Goal: Task Accomplishment & Management: Manage account settings

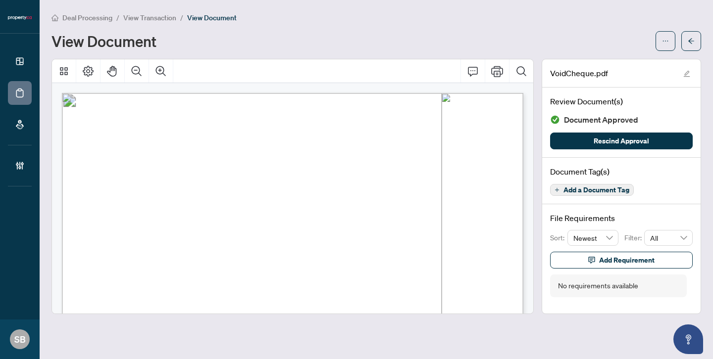
scroll to position [123, 0]
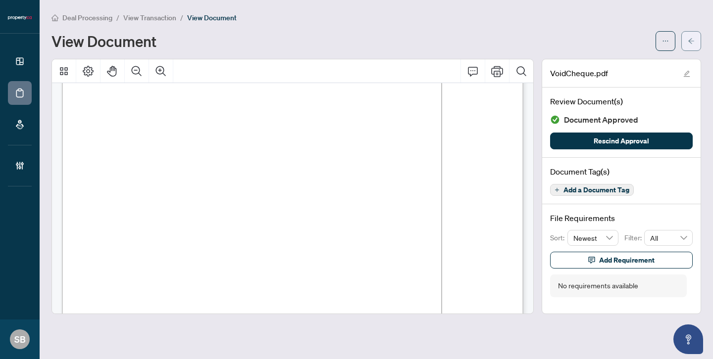
click at [691, 47] on span "button" at bounding box center [691, 41] width 7 height 16
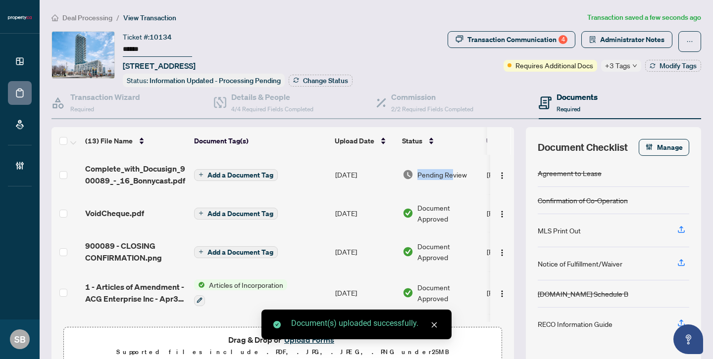
click at [452, 169] on span "Pending Review" at bounding box center [442, 174] width 50 height 11
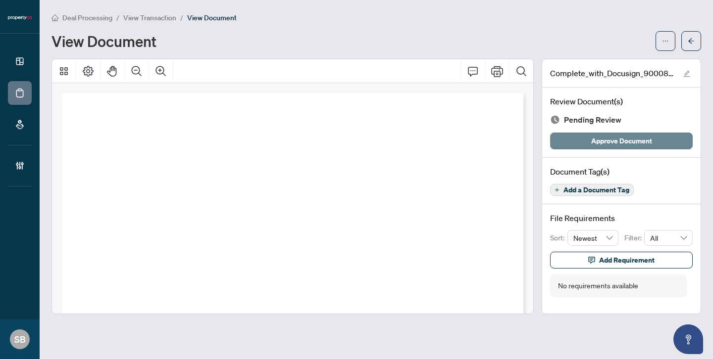
click at [616, 138] on span "Approve Document" at bounding box center [621, 141] width 61 height 16
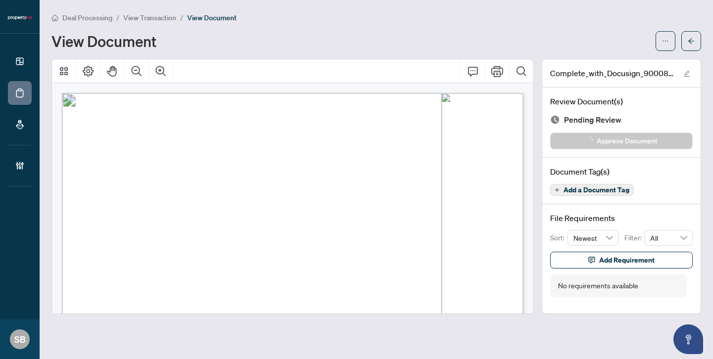
click at [693, 70] on div "Complete_with_Docusign_900089_-_16_Bonnycast.pdf" at bounding box center [621, 73] width 158 height 28
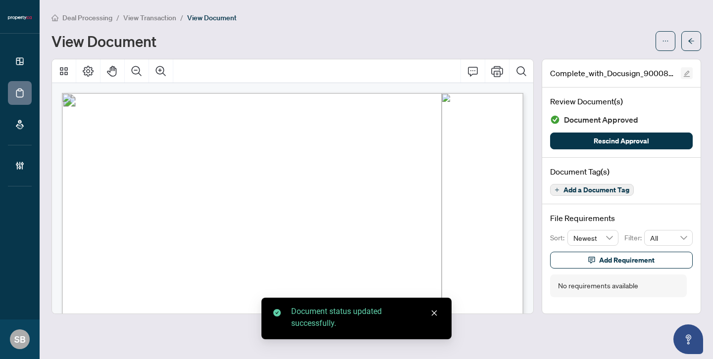
click at [688, 71] on icon "edit" at bounding box center [687, 74] width 6 height 6
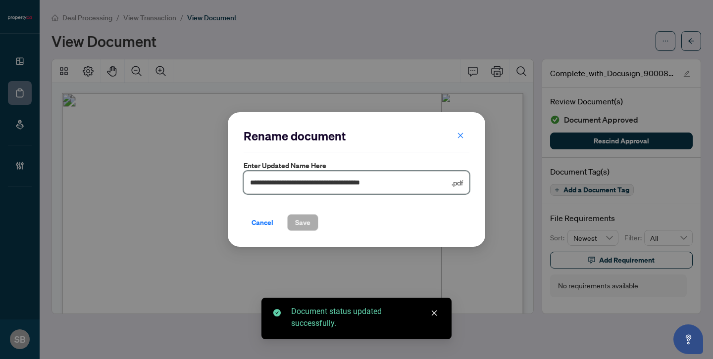
drag, startPoint x: 427, startPoint y: 184, endPoint x: 28, endPoint y: 107, distance: 405.8
click at [28, 107] on div "**********" at bounding box center [356, 179] width 713 height 359
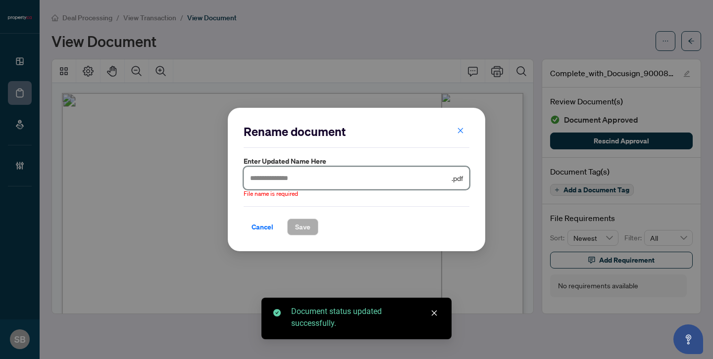
paste input "******"
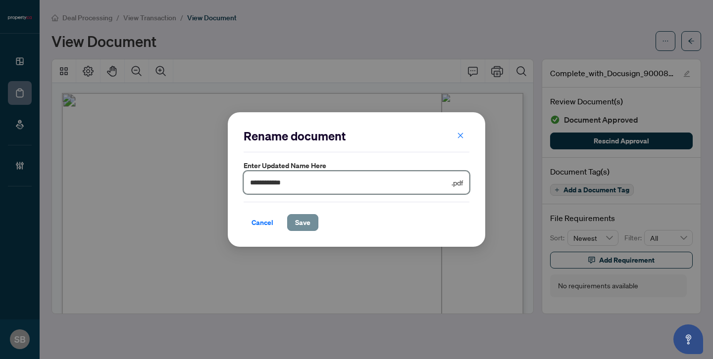
type input "**********"
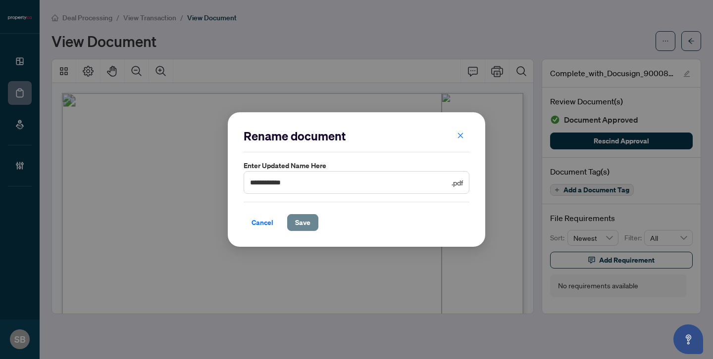
click at [308, 224] on span "Save" at bounding box center [302, 223] width 15 height 16
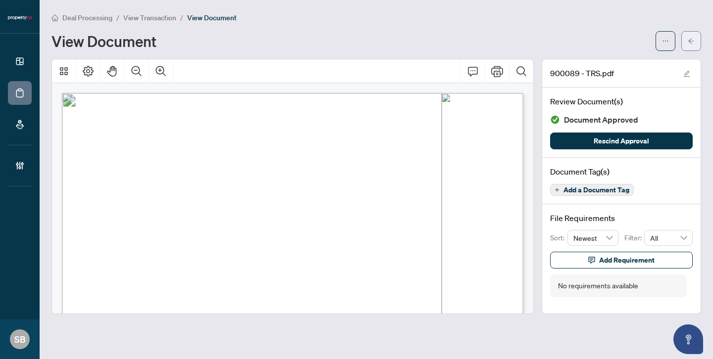
click at [694, 46] on span "button" at bounding box center [691, 41] width 7 height 16
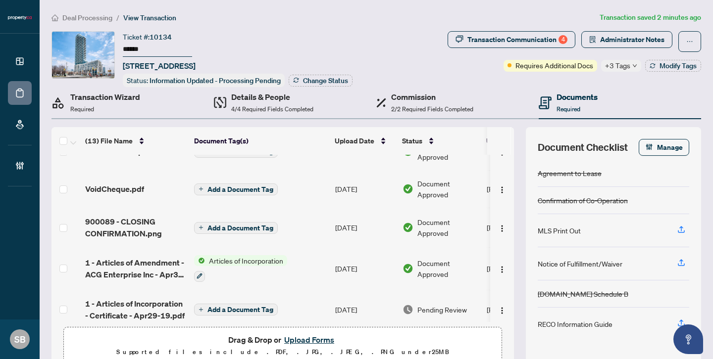
scroll to position [23, 0]
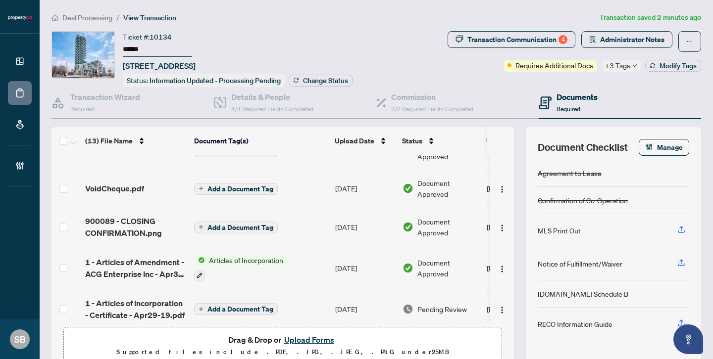
click at [135, 185] on span "VoidCheque.pdf" at bounding box center [114, 189] width 59 height 12
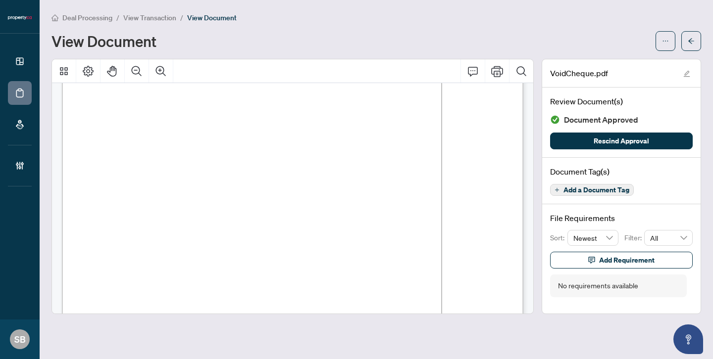
scroll to position [127, 0]
click at [696, 40] on button "button" at bounding box center [691, 41] width 20 height 20
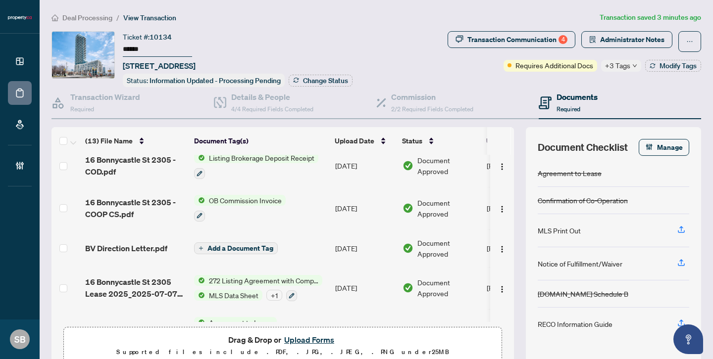
scroll to position [359, 0]
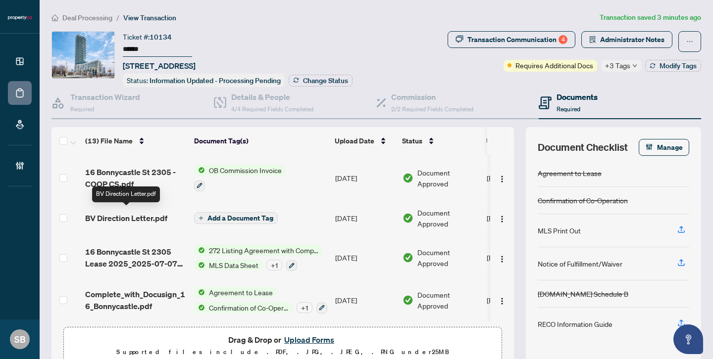
click at [144, 218] on span "BV Direction Letter.pdf" at bounding box center [126, 218] width 82 height 12
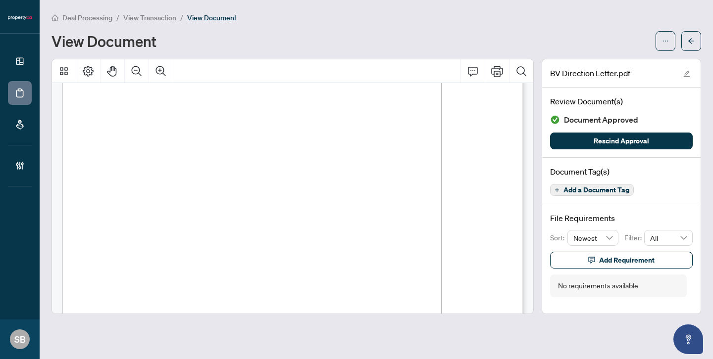
scroll to position [140, 0]
click at [692, 42] on icon "arrow-left" at bounding box center [691, 41] width 7 height 7
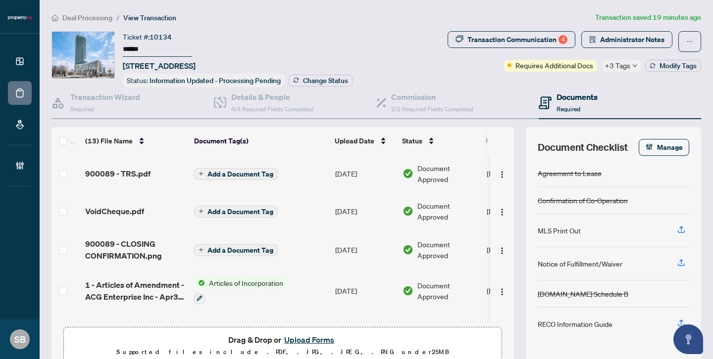
click at [373, 172] on td "[DATE]" at bounding box center [364, 174] width 67 height 38
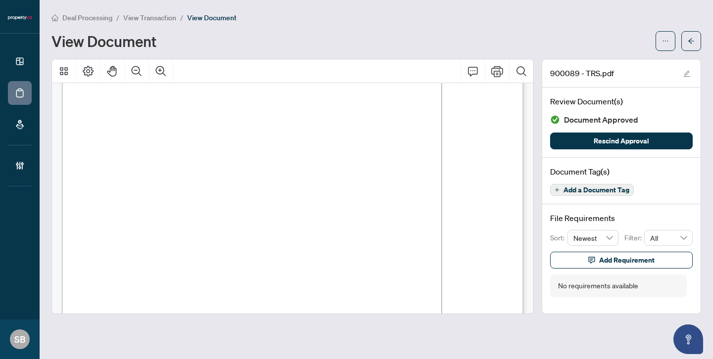
scroll to position [72, 0]
click at [688, 41] on icon "arrow-left" at bounding box center [691, 41] width 7 height 7
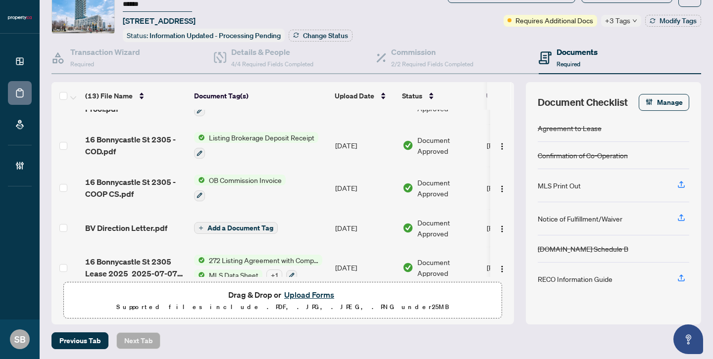
scroll to position [303, 0]
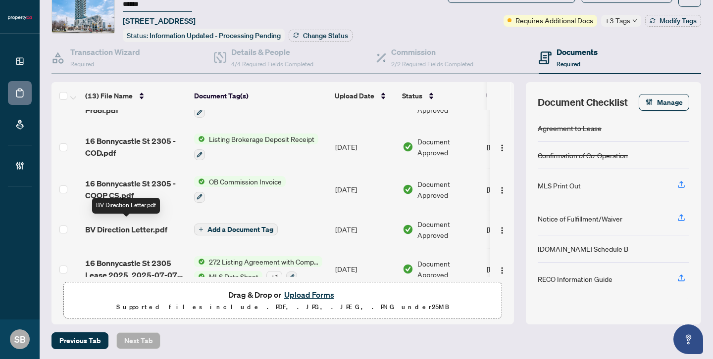
click at [146, 225] on span "BV Direction Letter.pdf" at bounding box center [126, 230] width 82 height 12
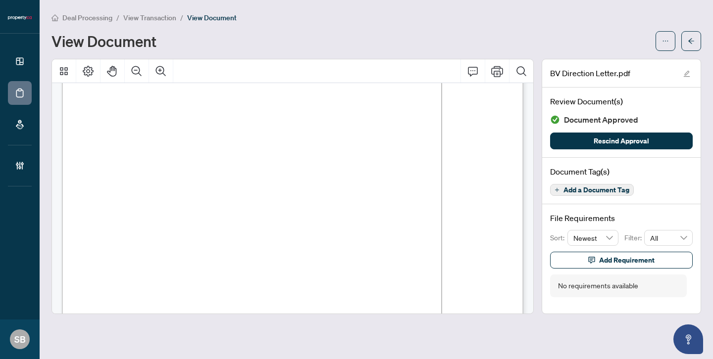
scroll to position [134, 0]
click at [695, 47] on button "button" at bounding box center [691, 41] width 20 height 20
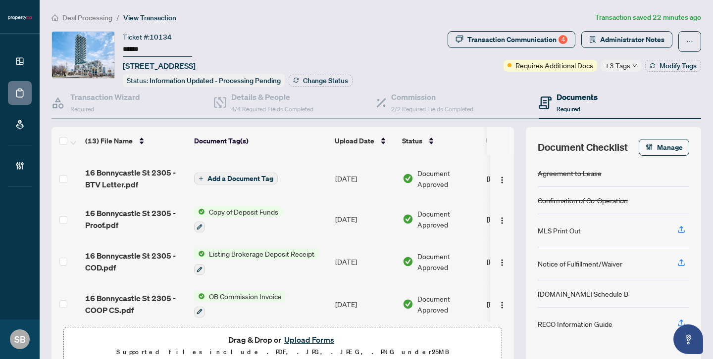
scroll to position [274, 0]
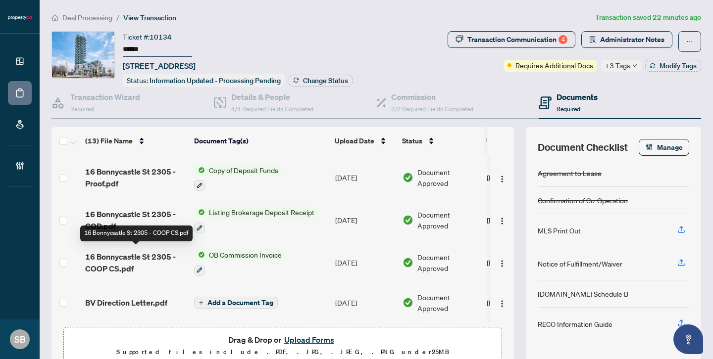
click at [141, 252] on span "16 Bonnycastle St 2305 - COOP CS.pdf" at bounding box center [135, 263] width 101 height 24
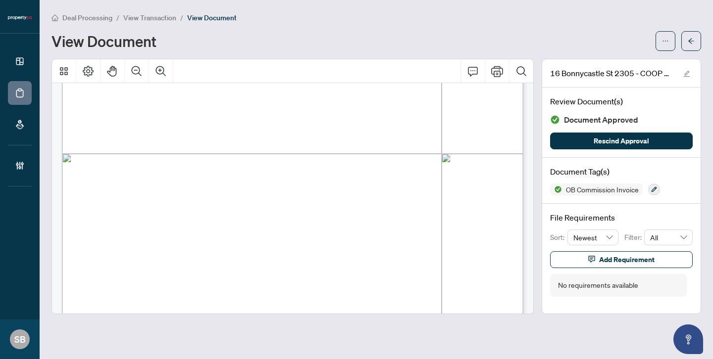
scroll to position [323, 0]
click at [691, 42] on icon "arrow-left" at bounding box center [691, 41] width 7 height 7
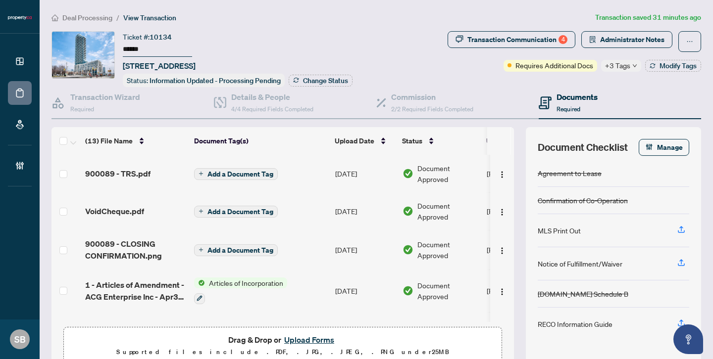
click at [306, 339] on button "Upload Forms" at bounding box center [309, 340] width 56 height 13
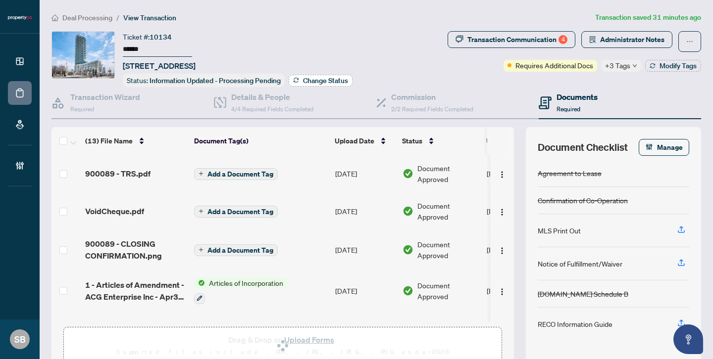
click at [301, 79] on button "Change Status" at bounding box center [321, 81] width 64 height 12
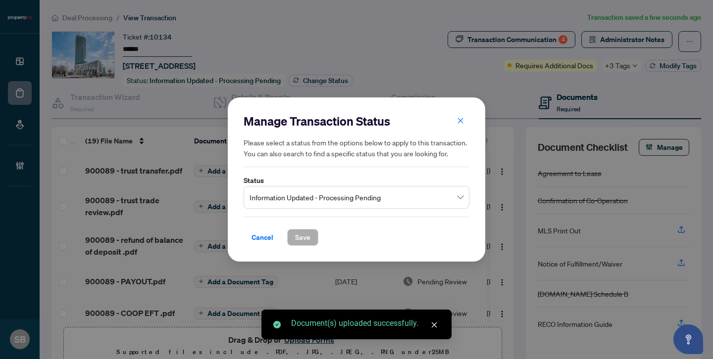
click at [460, 198] on span "Information Updated - Processing Pending" at bounding box center [357, 197] width 214 height 19
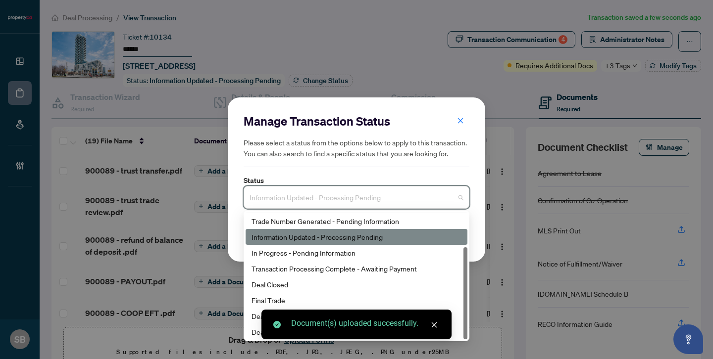
scroll to position [48, 0]
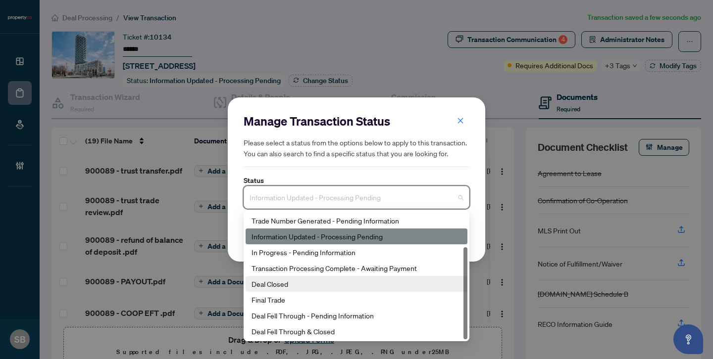
click at [323, 290] on div "Deal Closed" at bounding box center [357, 284] width 222 height 16
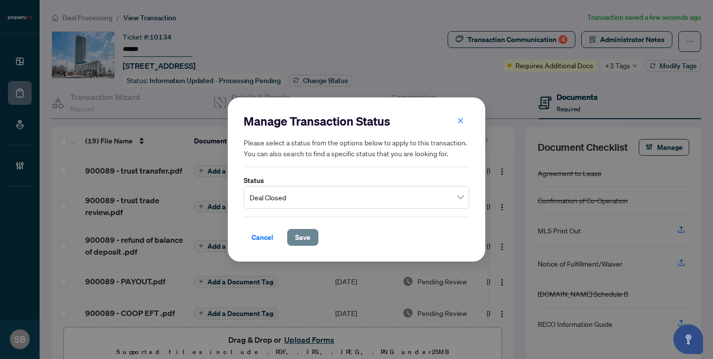
click at [316, 243] on button "Save" at bounding box center [302, 237] width 31 height 17
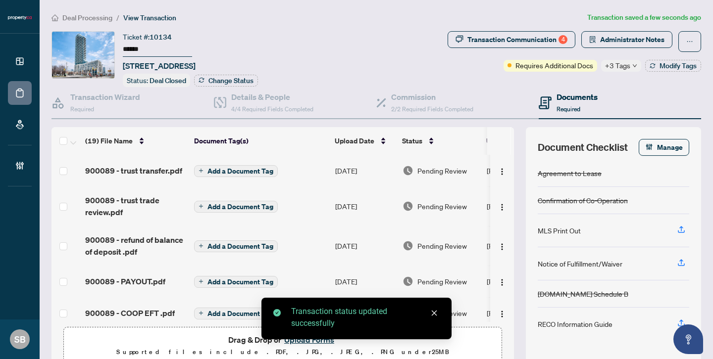
click at [444, 168] on span "Pending Review" at bounding box center [442, 170] width 50 height 11
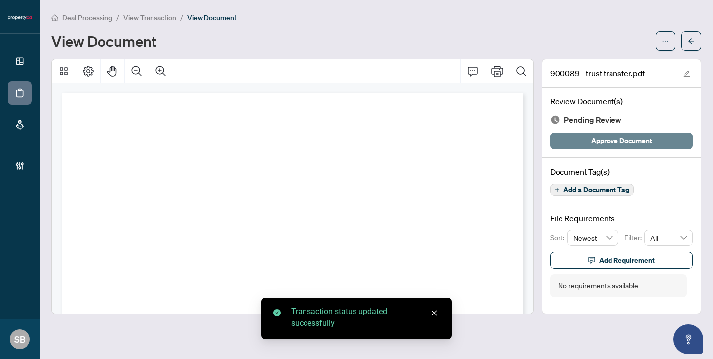
click at [635, 145] on span "Approve Document" at bounding box center [621, 141] width 61 height 16
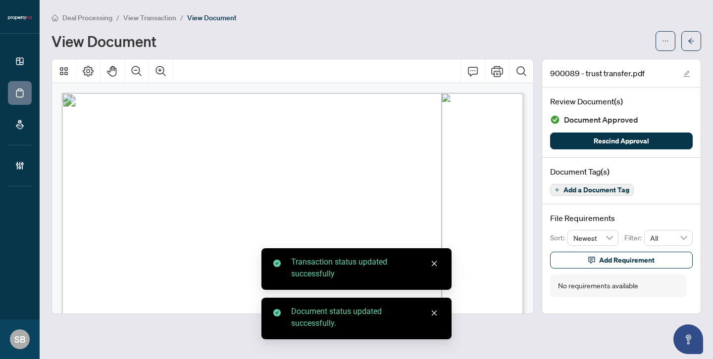
click at [693, 43] on icon "arrow-left" at bounding box center [691, 41] width 7 height 7
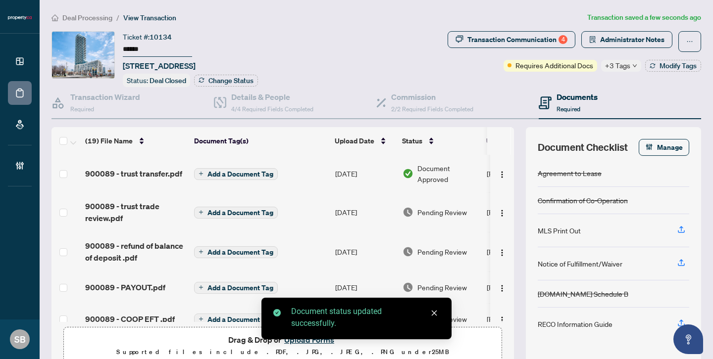
click at [374, 207] on td "[DATE]" at bounding box center [364, 213] width 67 height 40
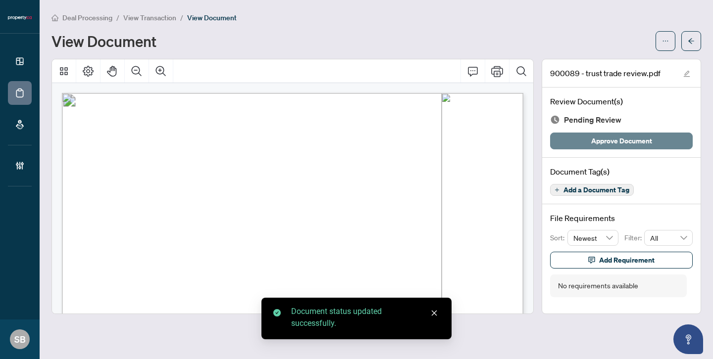
click at [631, 147] on span "Approve Document" at bounding box center [621, 141] width 61 height 16
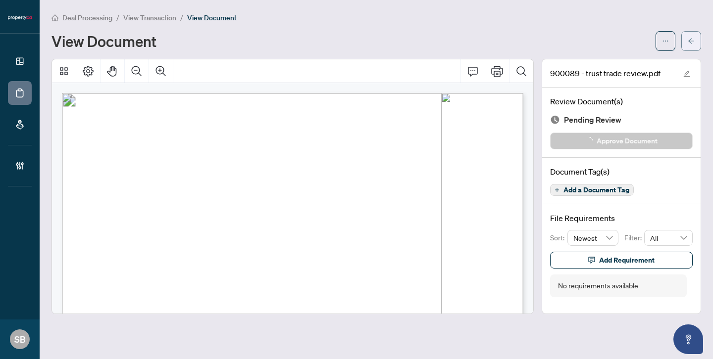
click at [690, 41] on icon "arrow-left" at bounding box center [691, 40] width 6 height 5
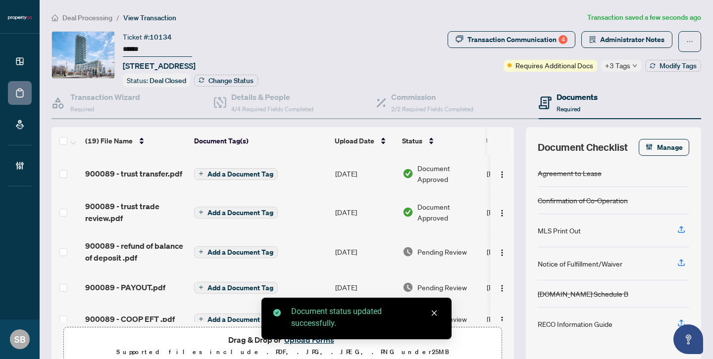
click at [365, 247] on td "[DATE]" at bounding box center [364, 252] width 67 height 40
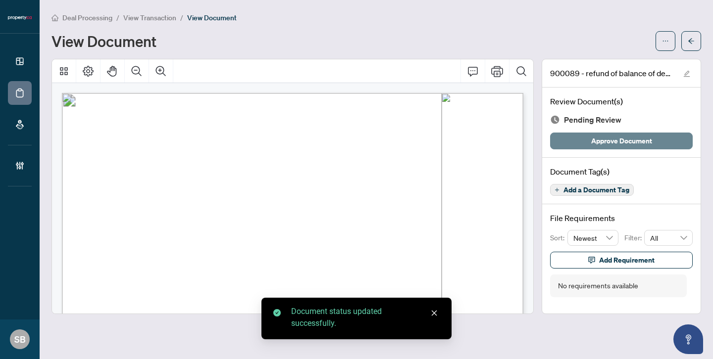
click at [657, 139] on button "Approve Document" at bounding box center [621, 141] width 143 height 17
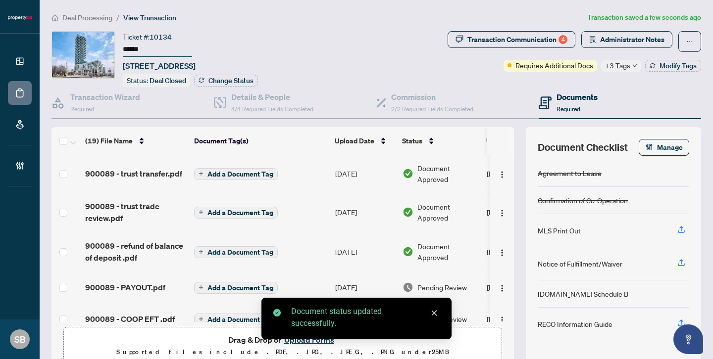
scroll to position [45, 0]
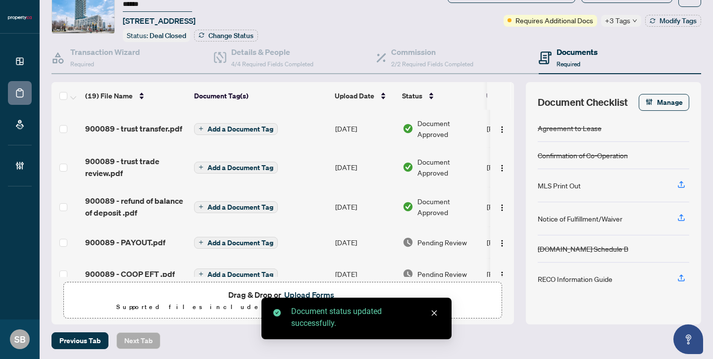
click at [424, 243] on span "Pending Review" at bounding box center [442, 242] width 50 height 11
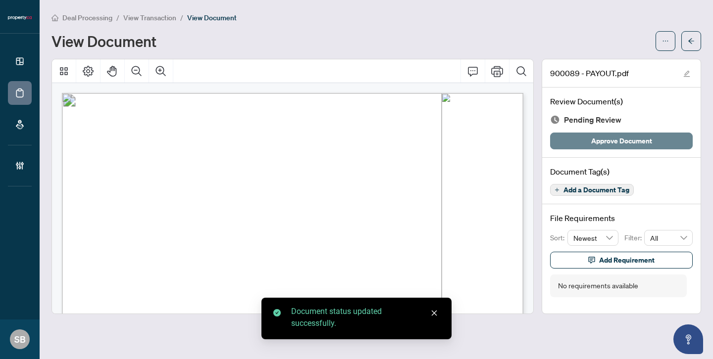
click at [654, 138] on button "Approve Document" at bounding box center [621, 141] width 143 height 17
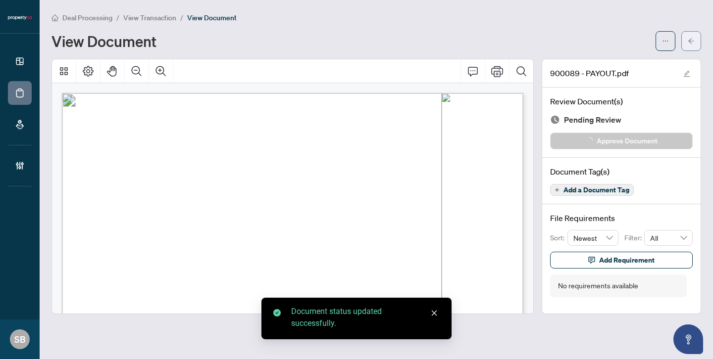
click at [692, 38] on icon "arrow-left" at bounding box center [691, 41] width 7 height 7
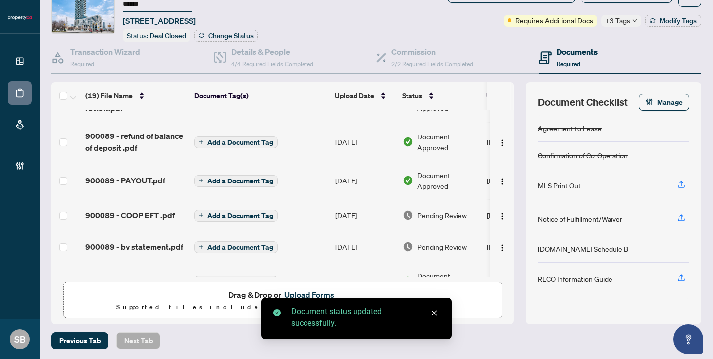
scroll to position [65, 0]
click at [432, 217] on span "Pending Review" at bounding box center [442, 214] width 50 height 11
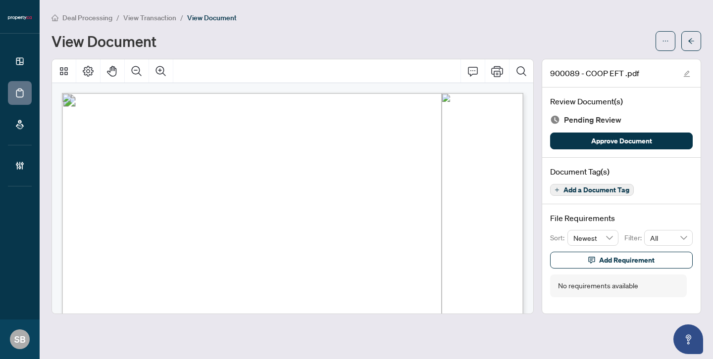
click at [651, 150] on div "Review Document(s) Pending Review Approve Document" at bounding box center [621, 123] width 158 height 70
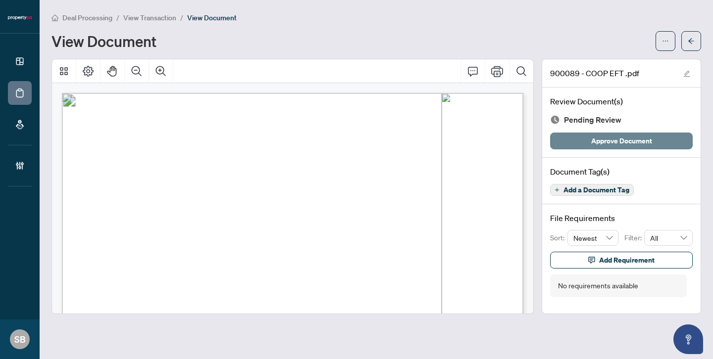
click at [649, 144] on span "Approve Document" at bounding box center [621, 141] width 61 height 16
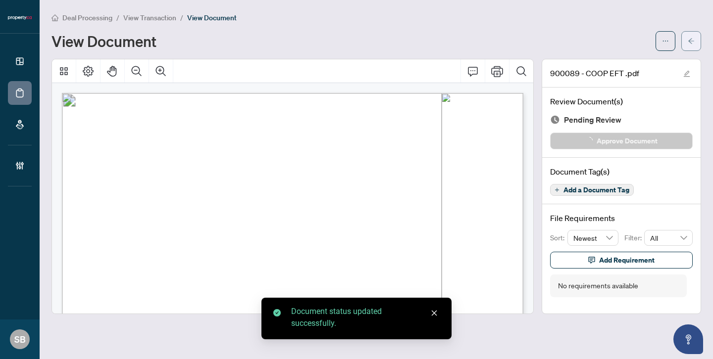
click at [688, 45] on span "button" at bounding box center [691, 41] width 7 height 16
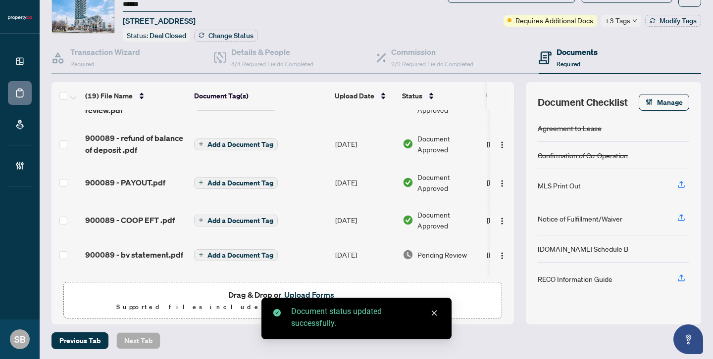
scroll to position [78, 0]
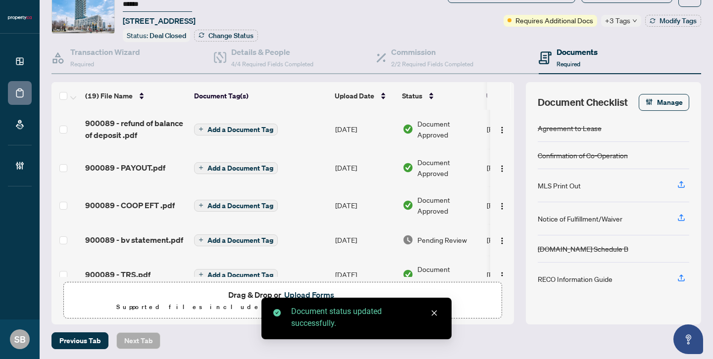
click at [448, 232] on td "Pending Review" at bounding box center [441, 240] width 84 height 32
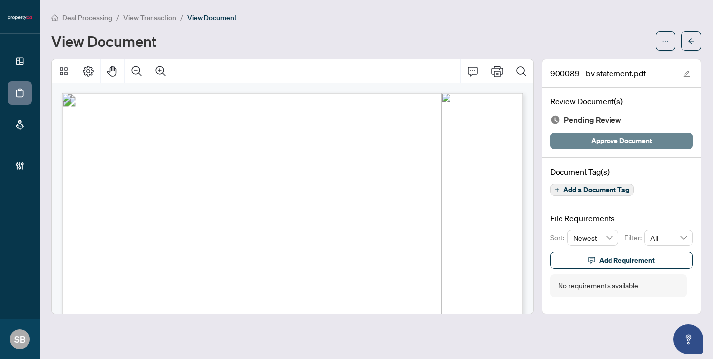
click at [635, 137] on span "Approve Document" at bounding box center [621, 141] width 61 height 16
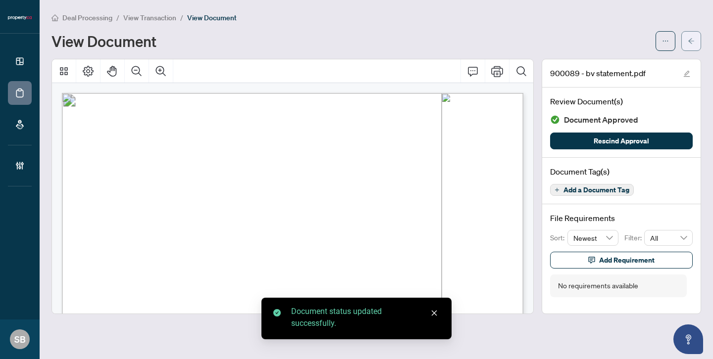
click at [692, 40] on icon "arrow-left" at bounding box center [691, 41] width 7 height 7
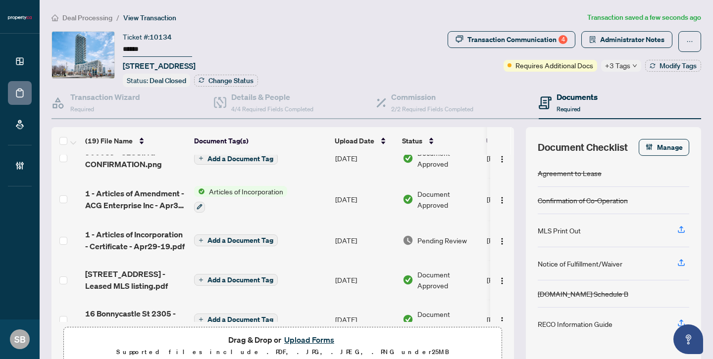
scroll to position [320, 0]
click at [433, 231] on td "Pending Review" at bounding box center [441, 242] width 84 height 40
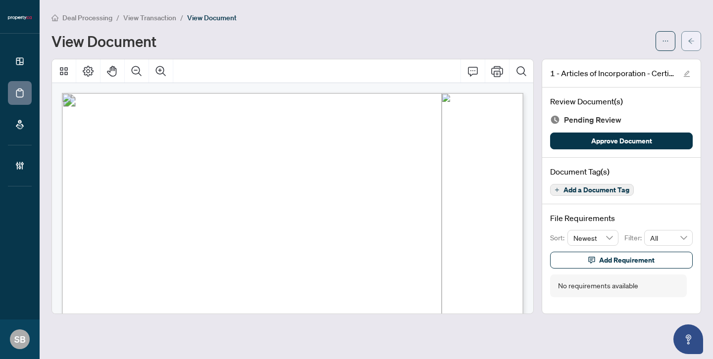
click at [688, 39] on icon "arrow-left" at bounding box center [691, 41] width 7 height 7
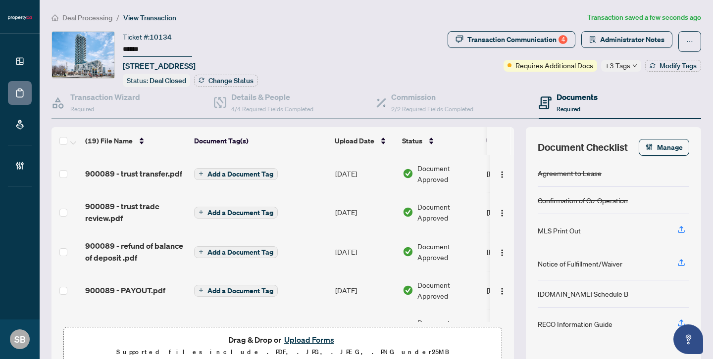
click at [630, 63] on div "+3 Tags" at bounding box center [621, 66] width 40 height 12
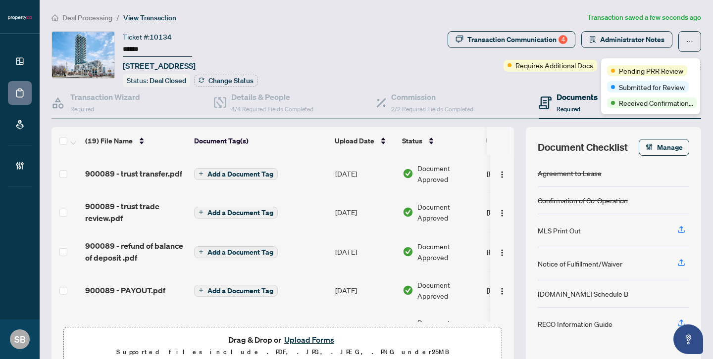
click at [561, 80] on div "Transaction Communication 4 Administrator Notes Requires Additional Docs +3 Tag…" at bounding box center [574, 59] width 257 height 56
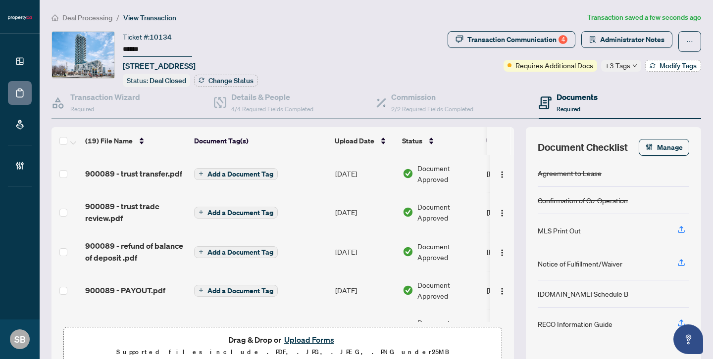
click at [661, 68] on span "Modify Tags" at bounding box center [678, 65] width 37 height 7
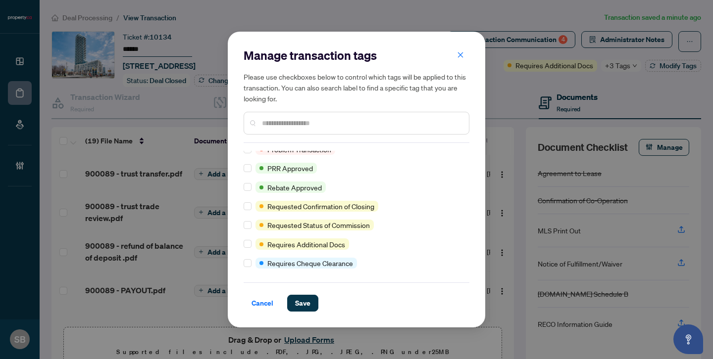
scroll to position [705, 0]
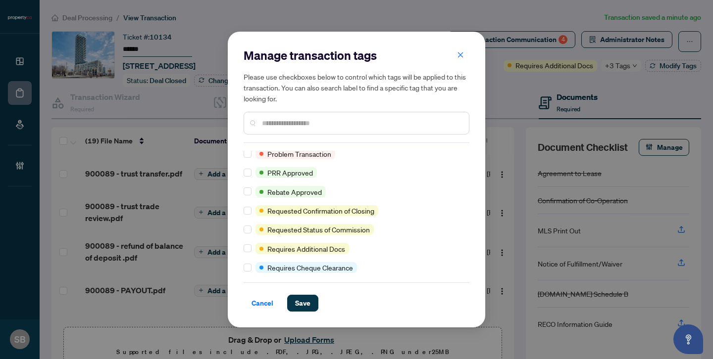
click at [323, 128] on input "text" at bounding box center [361, 123] width 199 height 11
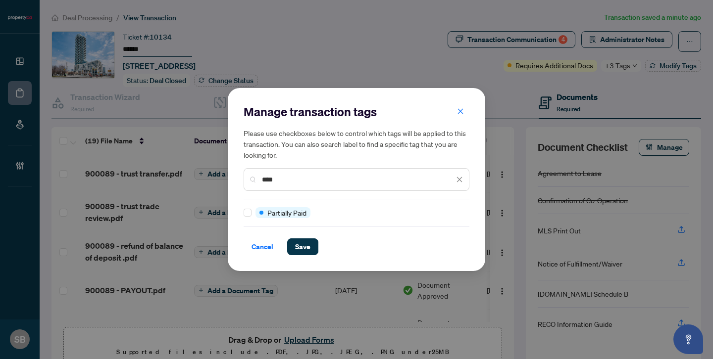
scroll to position [0, 0]
type input "****"
click at [460, 181] on icon "close" at bounding box center [459, 179] width 5 height 5
click at [459, 114] on icon "close" at bounding box center [460, 111] width 7 height 7
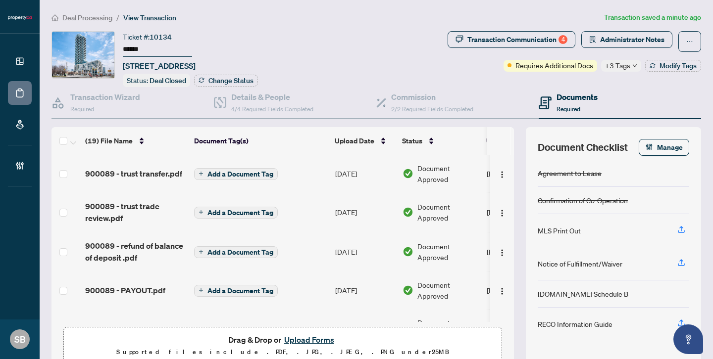
click at [450, 55] on div "Transaction Communication 4 Administrator Notes Requires Additional Docs +3 Tag…" at bounding box center [575, 51] width 254 height 41
click at [94, 15] on span "Deal Processing" at bounding box center [87, 17] width 50 height 9
